Goal: Task Accomplishment & Management: Manage account settings

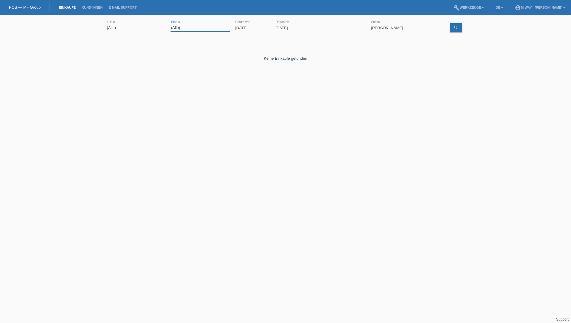
click at [193, 27] on select "(Alle) Neu Offen Zurückgewiesen Zurückgetreten / Storniert Abgeschlossen" at bounding box center [201, 27] width 60 height 7
click at [245, 27] on input "01.08.2025" at bounding box center [253, 27] width 36 height 7
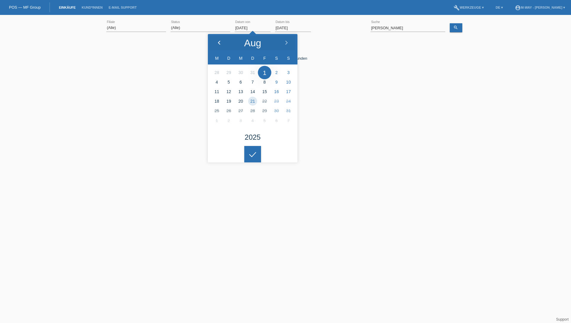
click at [217, 42] on icon at bounding box center [219, 43] width 5 height 5
type input "01.07.2025"
drag, startPoint x: 398, startPoint y: 26, endPoint x: 352, endPoint y: 30, distance: 45.6
click at [352, 30] on div "(Alle) Aarau Alexand'Ro Edouard'O Passion Vélo SàRL Basel Bern City Bern Expo B…" at bounding box center [285, 28] width 358 height 20
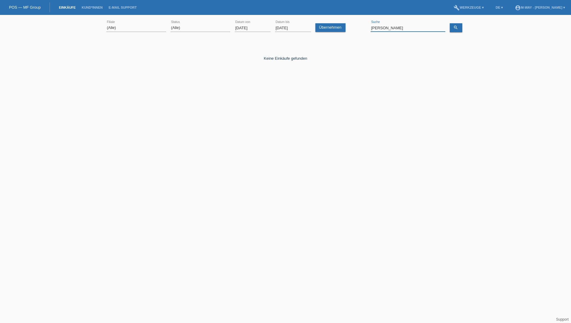
type input "berisha"
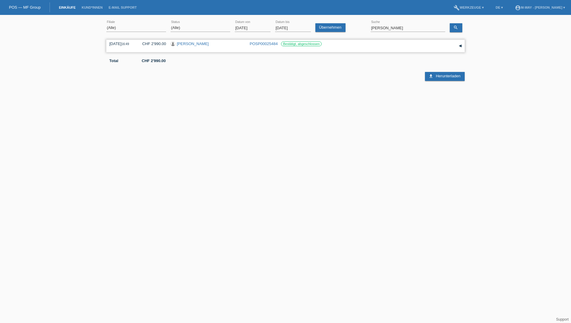
click at [186, 43] on link "[PERSON_NAME]" at bounding box center [193, 44] width 32 height 4
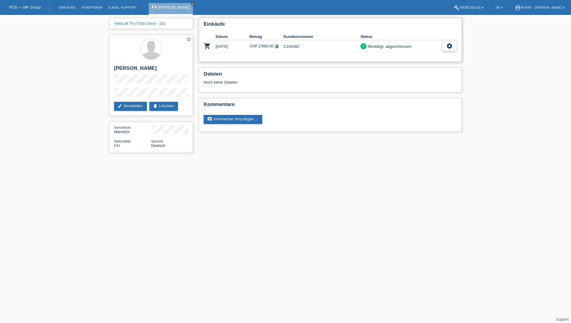
click at [451, 44] on icon "settings" at bounding box center [449, 46] width 7 height 7
click at [427, 82] on span "Stornierung hinzufügen..." at bounding box center [429, 82] width 45 height 7
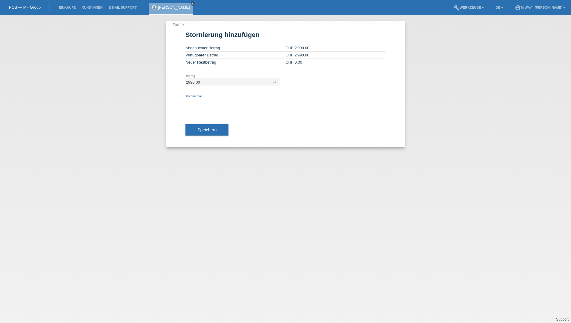
click at [219, 103] on input "text" at bounding box center [232, 102] width 94 height 7
type input "laut Massi stornieren"
click at [211, 128] on span "Speichern" at bounding box center [206, 130] width 19 height 5
